Goal: Task Accomplishment & Management: Use online tool/utility

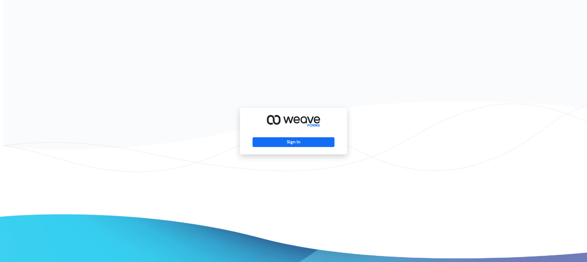
drag, startPoint x: 52, startPoint y: 86, endPoint x: 6, endPoint y: 69, distance: 48.9
click at [52, 86] on div "Sign In" at bounding box center [293, 131] width 587 height 262
click at [294, 141] on button "Sign In" at bounding box center [293, 143] width 82 height 10
